Goal: Find specific page/section: Find specific page/section

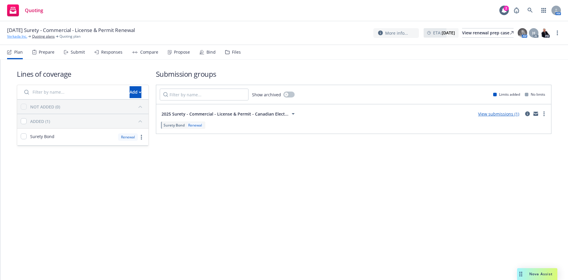
click at [13, 35] on link "Verkada Inc." at bounding box center [17, 36] width 20 height 5
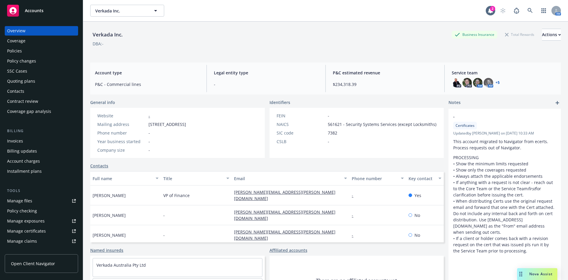
click at [21, 51] on div "Policies" at bounding box center [14, 50] width 15 height 9
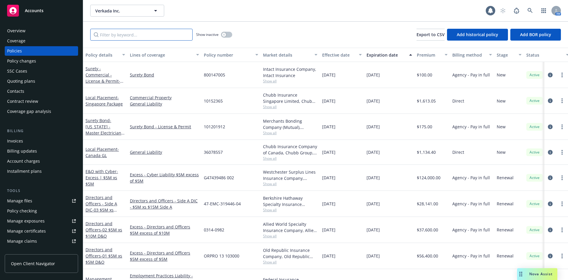
click at [119, 38] on input "Filter by keyword..." at bounding box center [141, 35] width 102 height 12
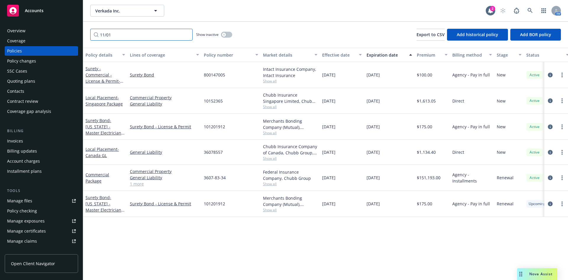
type input "11/01"
